Goal: Task Accomplishment & Management: Complete application form

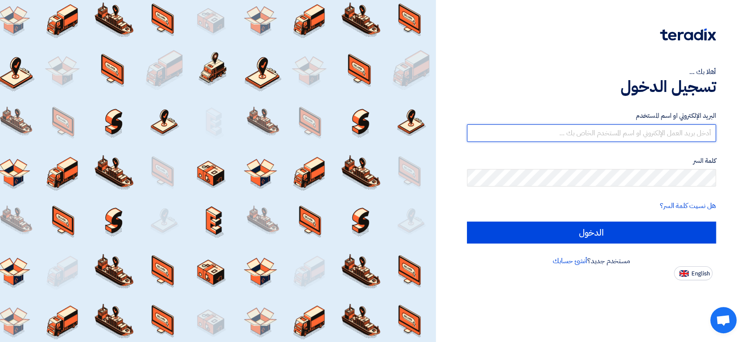
drag, startPoint x: 586, startPoint y: 126, endPoint x: 580, endPoint y: 129, distance: 6.9
click at [586, 126] on input "text" at bounding box center [591, 132] width 249 height 17
type input "[EMAIL_ADDRESS][DOMAIN_NAME]"
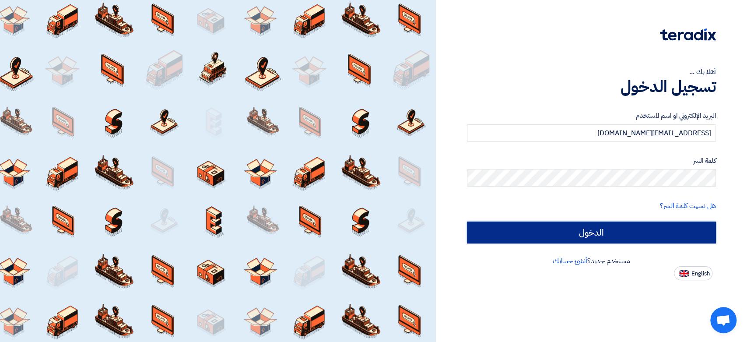
drag, startPoint x: 599, startPoint y: 236, endPoint x: 597, endPoint y: 230, distance: 5.9
click at [598, 232] on input "الدخول" at bounding box center [591, 232] width 249 height 22
type input "Sign in"
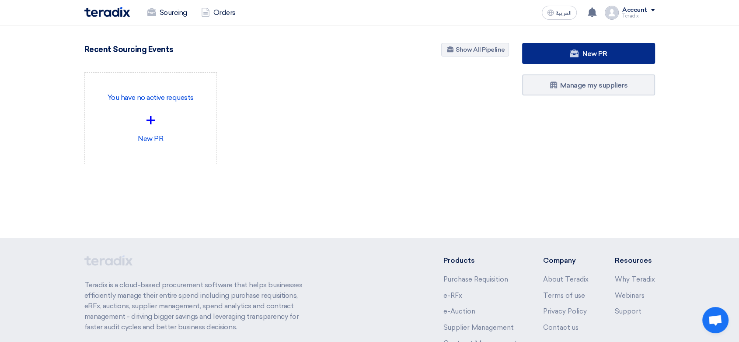
click at [570, 55] on use at bounding box center [574, 53] width 9 height 8
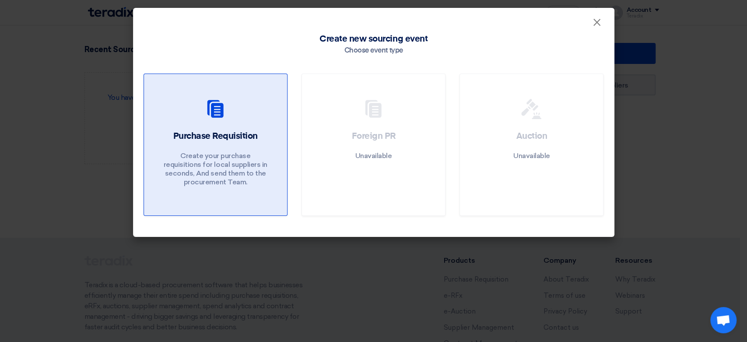
drag, startPoint x: 206, startPoint y: 173, endPoint x: 199, endPoint y: 181, distance: 11.2
click at [206, 172] on p "Create your purchase requisitions for local suppliers in seconds, And send them…" at bounding box center [215, 168] width 105 height 35
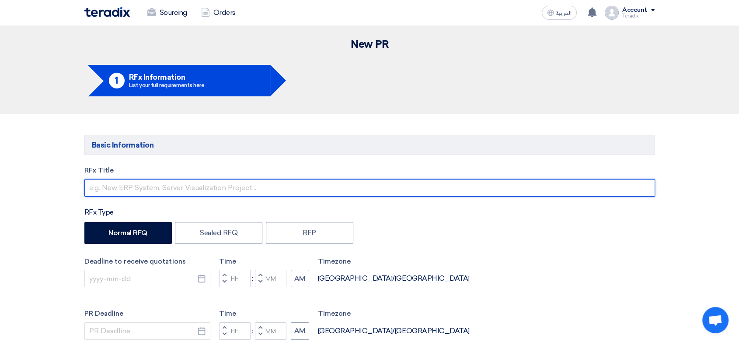
click at [178, 188] on input "text" at bounding box center [369, 187] width 571 height 17
paste input "Stationary Items"
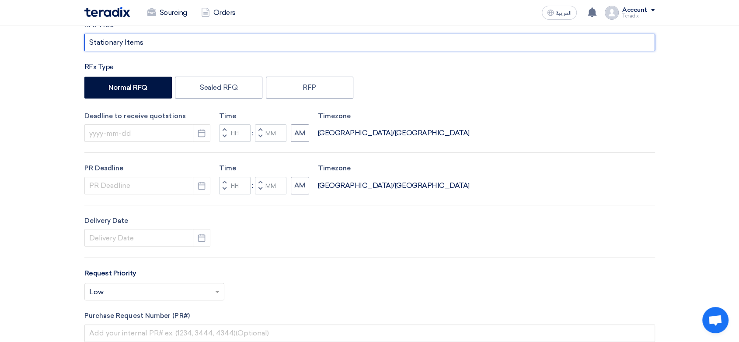
scroll to position [146, 0]
type input "Stationary Items"
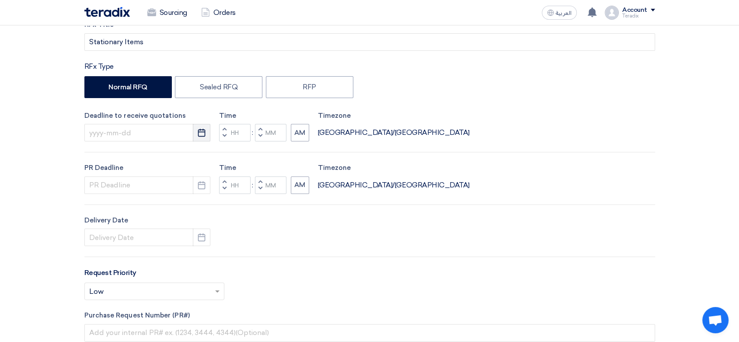
click at [199, 136] on use "button" at bounding box center [201, 133] width 7 height 8
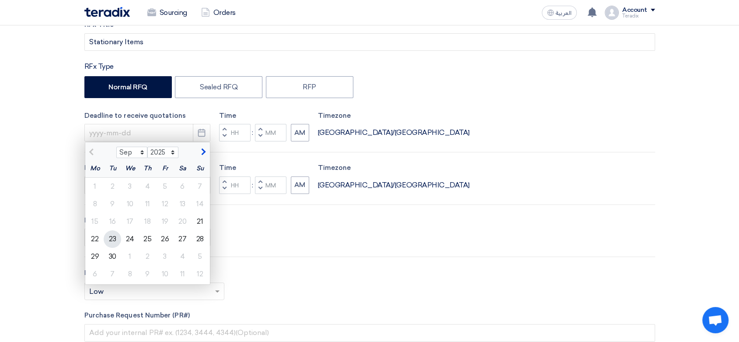
click at [113, 235] on div "23" at bounding box center [112, 238] width 17 height 17
type input "[DATE]"
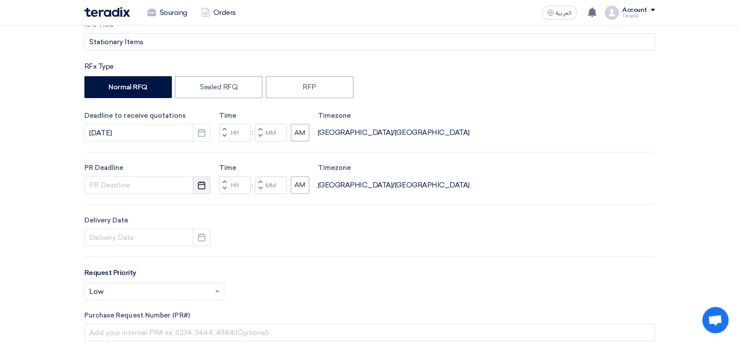
click at [206, 185] on button "Pick a date" at bounding box center [201, 184] width 17 height 17
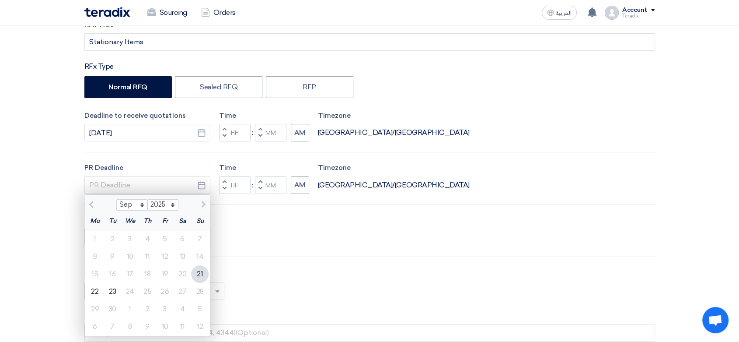
click at [114, 289] on div "23" at bounding box center [112, 291] width 17 height 17
type input "[DATE]"
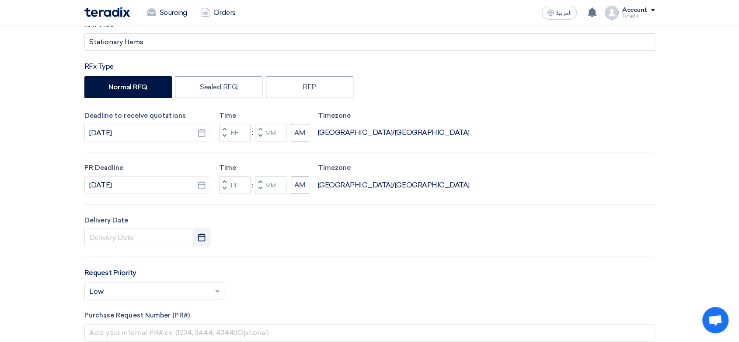
click at [207, 240] on button "Pick a date" at bounding box center [201, 236] width 17 height 17
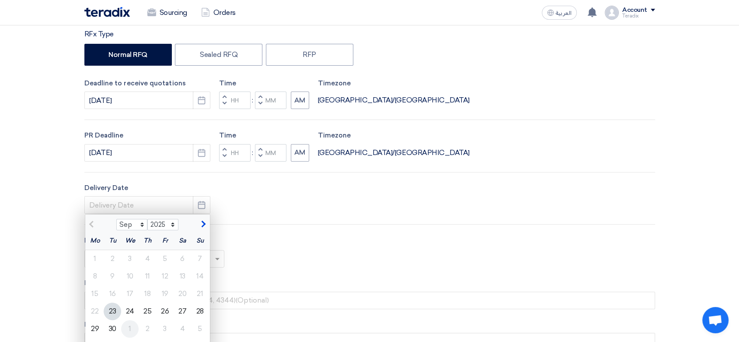
scroll to position [194, 0]
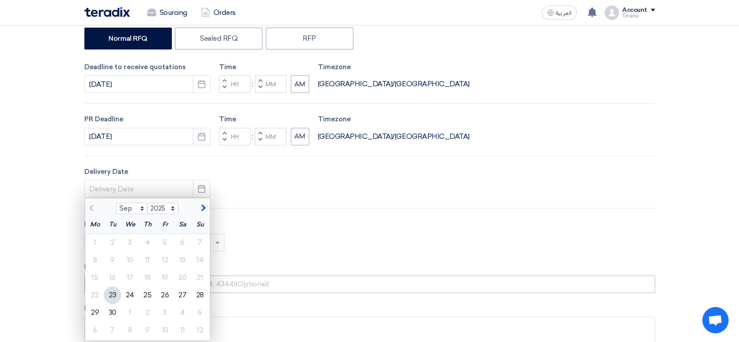
click at [117, 291] on div "23" at bounding box center [112, 294] width 17 height 17
type input "[DATE]"
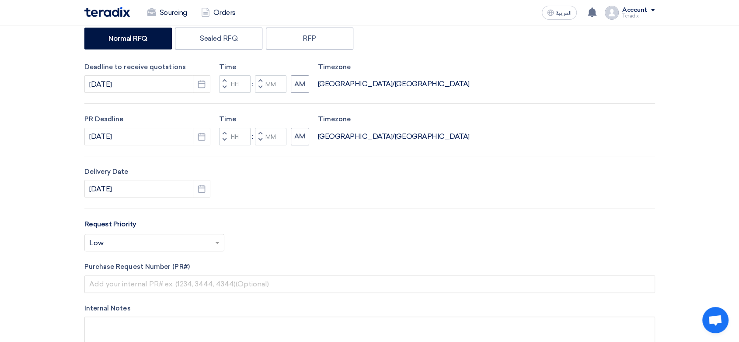
click at [262, 85] on button "Decrement minutes" at bounding box center [260, 87] width 10 height 11
type input "11"
type input "59"
drag, startPoint x: 262, startPoint y: 137, endPoint x: 262, endPoint y: 144, distance: 7.0
click at [262, 137] on button "Decrement minutes" at bounding box center [260, 139] width 10 height 11
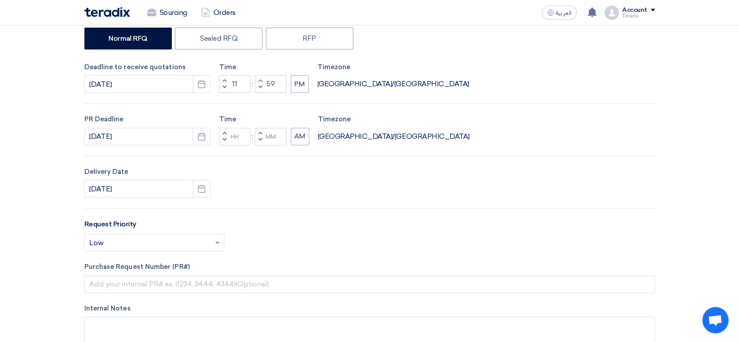
type input "11"
type input "59"
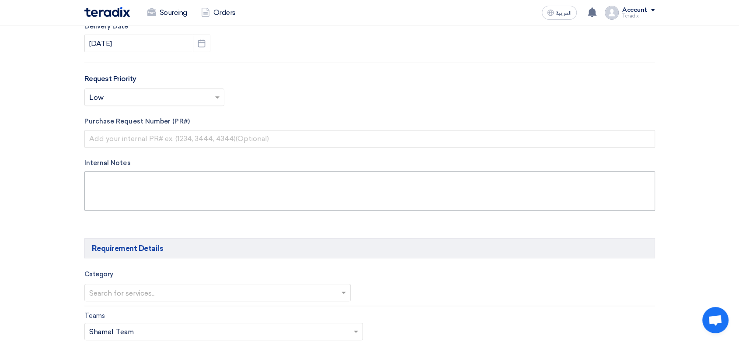
scroll to position [340, 0]
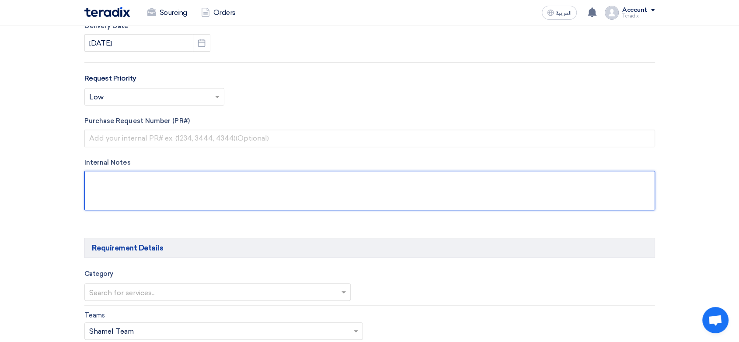
click at [214, 192] on textarea at bounding box center [369, 190] width 571 height 39
paste textarea "[PERSON_NAME] [EMAIL_ADDRESS][DOMAIN_NAME] [PHONE_NUMBER](Work) Saudimotorsport"
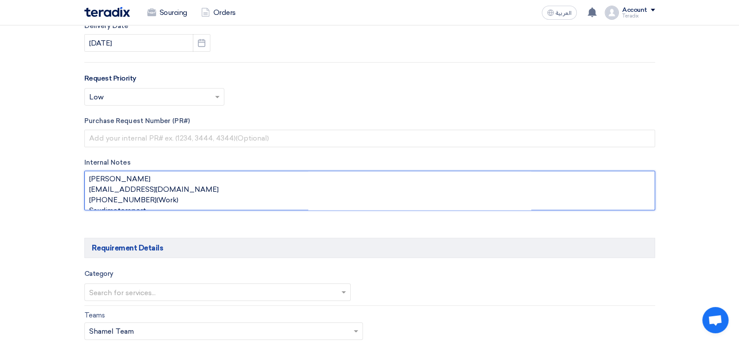
scroll to position [0, 0]
click at [155, 179] on textarea at bounding box center [369, 190] width 571 height 39
paste textarea "Vendor relation supervisor"
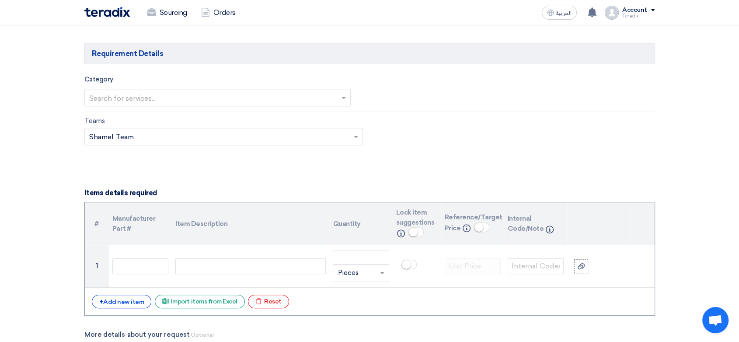
scroll to position [534, 0]
type textarea "[PERSON_NAME] Vendor relation supervisor [EMAIL_ADDRESS][DOMAIN_NAME] [PHONE_NU…"
click at [236, 101] on input "text" at bounding box center [213, 98] width 248 height 14
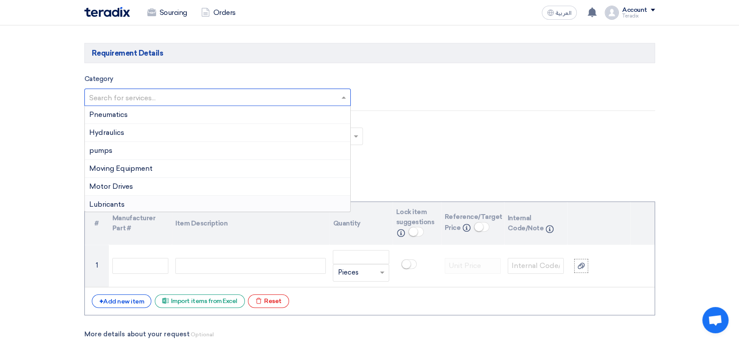
scroll to position [199, 0]
drag, startPoint x: 136, startPoint y: 153, endPoint x: 181, endPoint y: 181, distance: 53.0
click at [136, 153] on div "General Items" at bounding box center [218, 149] width 266 height 18
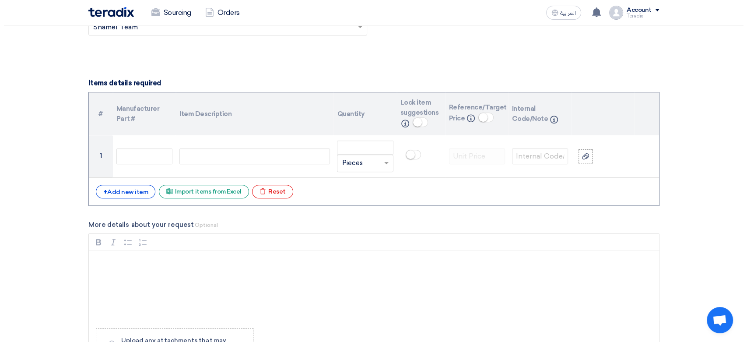
scroll to position [680, 0]
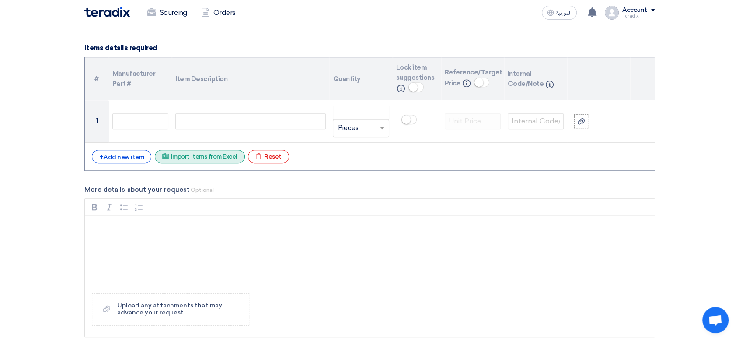
click at [215, 153] on div "Excel file Import items from Excel" at bounding box center [200, 157] width 90 height 14
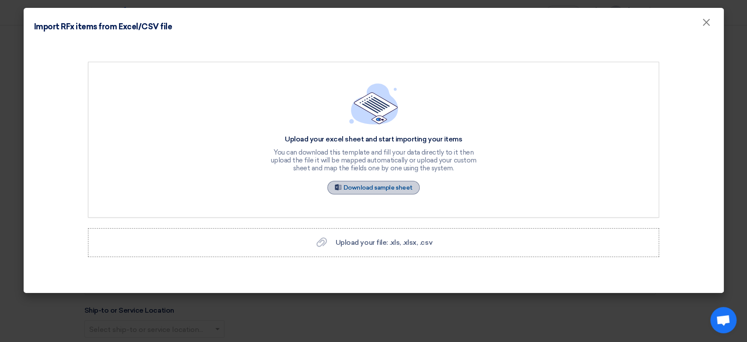
drag, startPoint x: 363, startPoint y: 182, endPoint x: 395, endPoint y: 234, distance: 61.1
click at [363, 181] on link "Sample Sheet Download sample sheet" at bounding box center [373, 188] width 93 height 14
click at [369, 243] on span "Upload your file: .xls, .xlsx, .csv" at bounding box center [383, 242] width 97 height 8
click at [0, 0] on input "Upload your file: .xls, .xlsx, .csv Upload your file: .xls, .xlsx, .csv" at bounding box center [0, 0] width 0 height 0
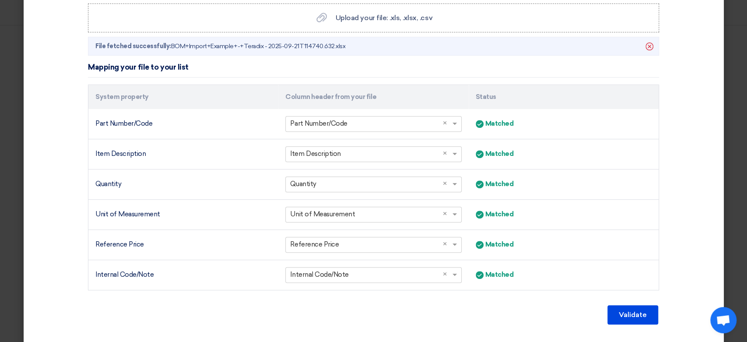
scroll to position [245, 0]
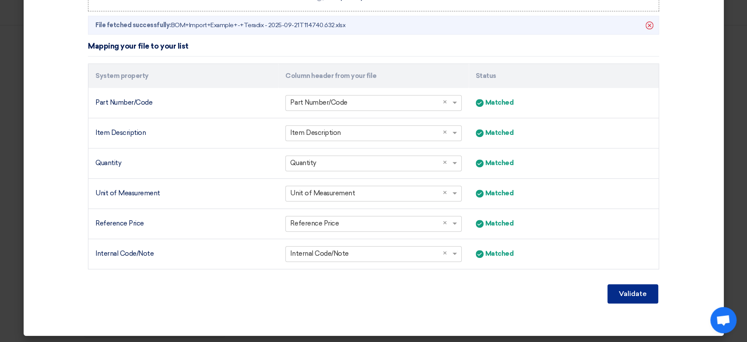
click at [611, 288] on button "Validate" at bounding box center [632, 293] width 51 height 19
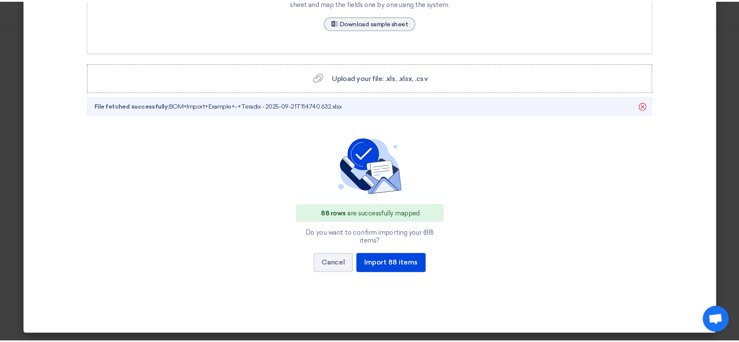
scroll to position [156, 0]
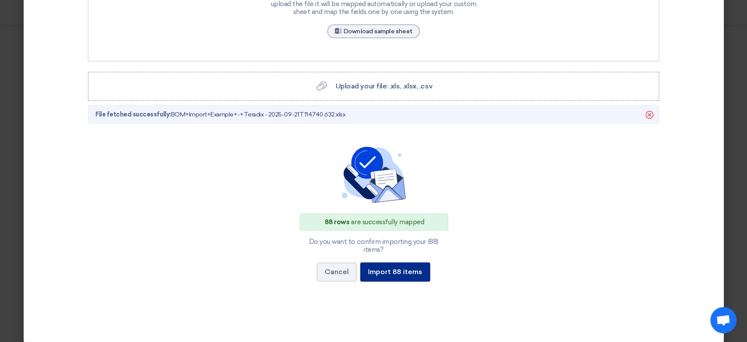
click at [399, 267] on button "Import 88 items" at bounding box center [395, 271] width 70 height 19
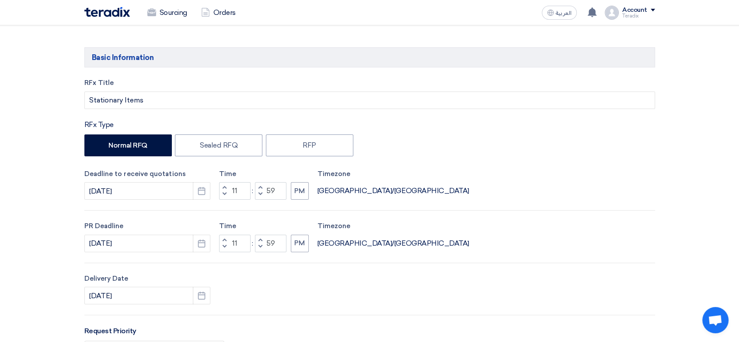
scroll to position [0, 0]
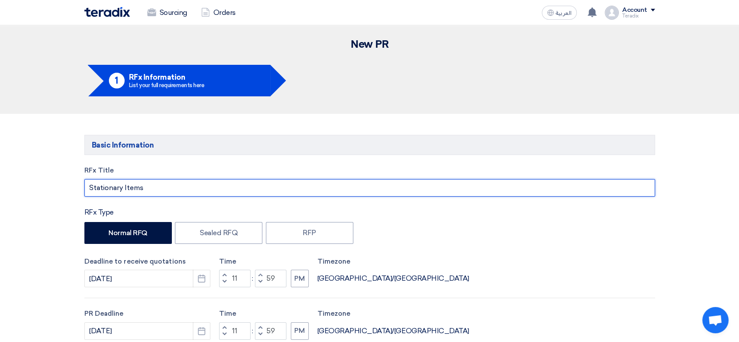
drag, startPoint x: 168, startPoint y: 191, endPoint x: 3, endPoint y: 186, distance: 164.9
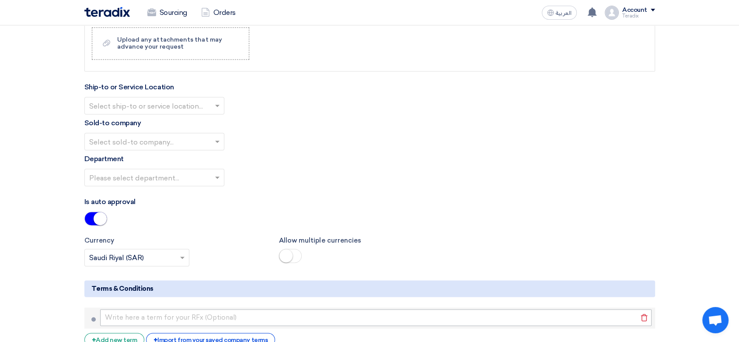
scroll to position [4665, 0]
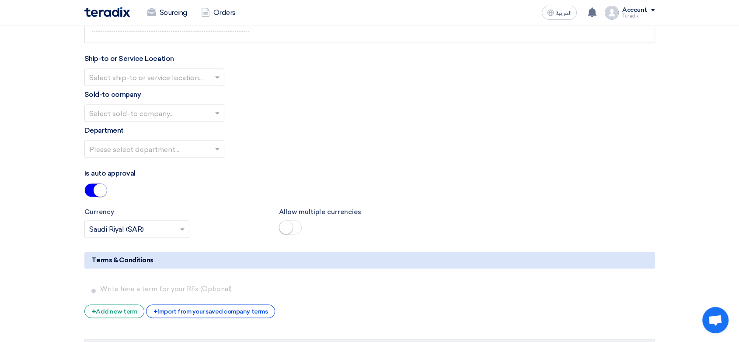
click at [192, 80] on div "Select ship-to or service location..." at bounding box center [154, 76] width 140 height 17
click at [196, 95] on div "Obeikan Digital Solutions" at bounding box center [154, 94] width 139 height 17
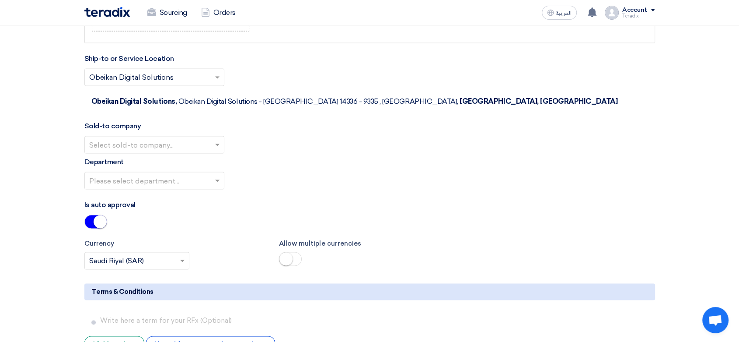
click at [194, 138] on input "text" at bounding box center [150, 145] width 122 height 14
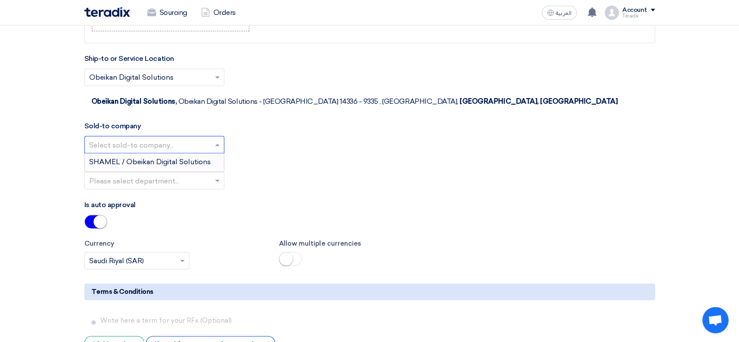
click at [192, 153] on div "SHAMEL / Obeikan Digital Solutions" at bounding box center [154, 161] width 139 height 17
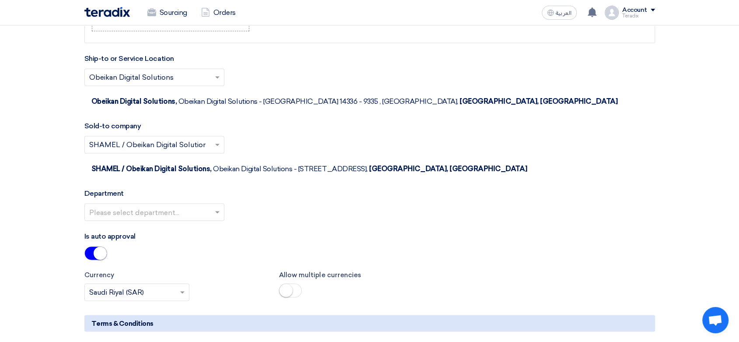
click at [200, 205] on input "text" at bounding box center [150, 212] width 122 height 14
drag, startPoint x: 200, startPoint y: 190, endPoint x: 217, endPoint y: 189, distance: 17.1
click at [201, 220] on div "Procurement Department" at bounding box center [154, 228] width 139 height 17
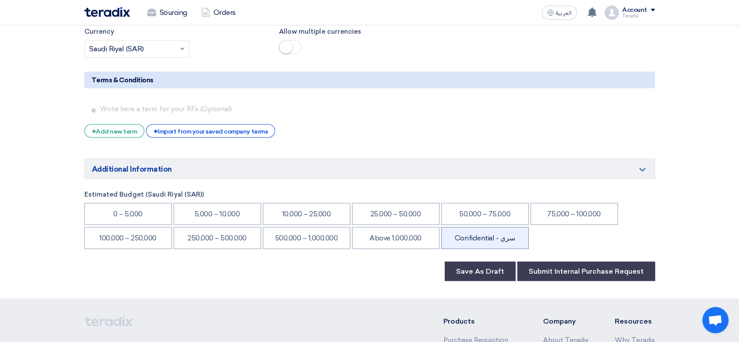
click at [508, 227] on li "Confidential - سري" at bounding box center [484, 238] width 87 height 22
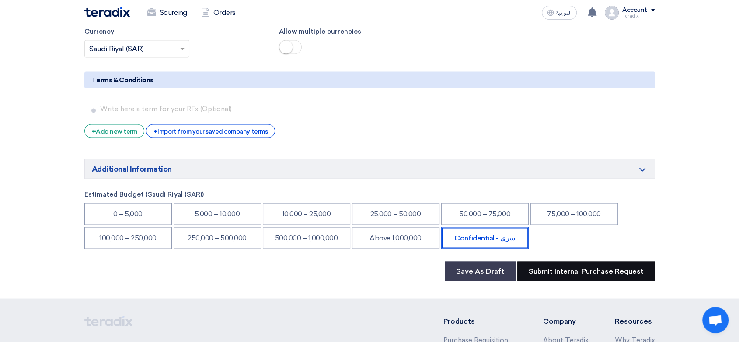
click at [566, 261] on button "Submit Internal Purchase Request" at bounding box center [586, 270] width 138 height 19
